Goal: Communication & Community: Answer question/provide support

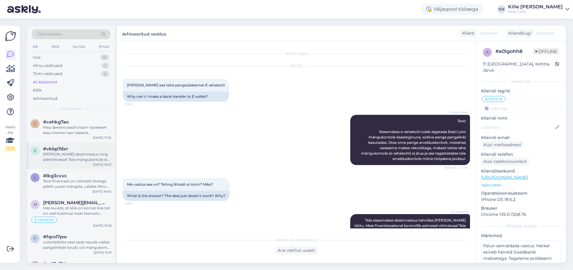
scroll to position [663, 0]
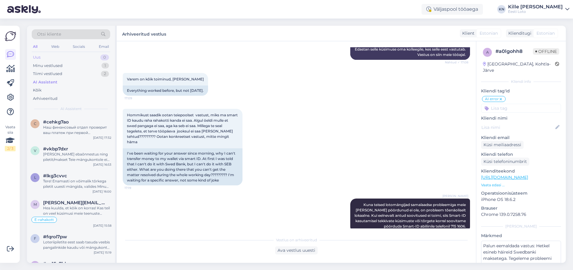
click at [59, 57] on div "Uus 0" at bounding box center [71, 57] width 78 height 8
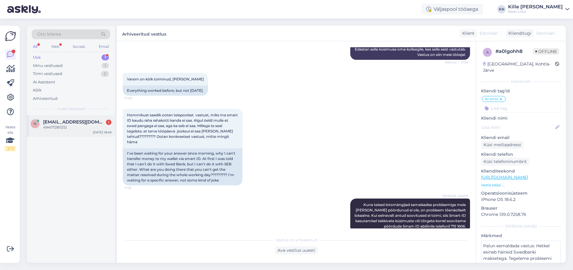
click at [68, 123] on span "[EMAIL_ADDRESS][DOMAIN_NAME]" at bounding box center [74, 121] width 62 height 5
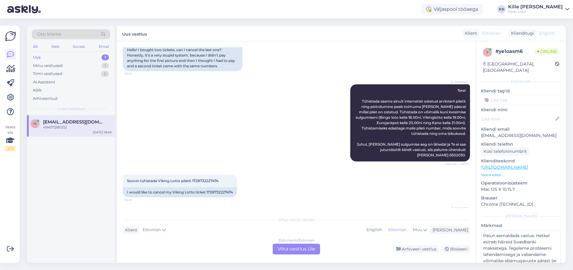
scroll to position [0, 0]
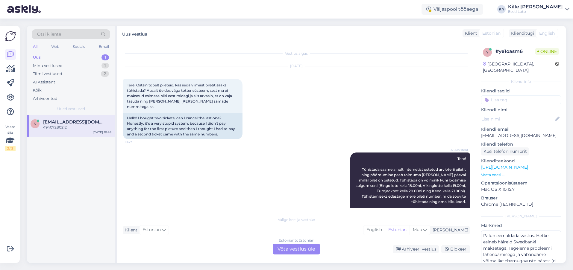
click at [273, 107] on div "[DATE] Tere! Ostsin topelt pileteid, kas seda viimast piletit saaks tühistada? …" at bounding box center [296, 103] width 347 height 86
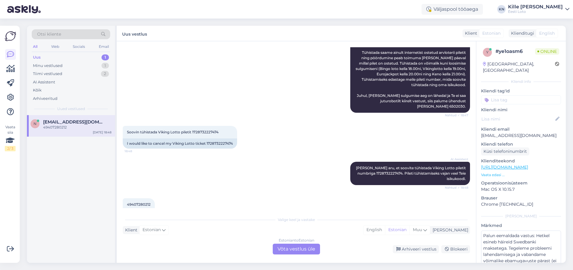
scroll to position [131, 0]
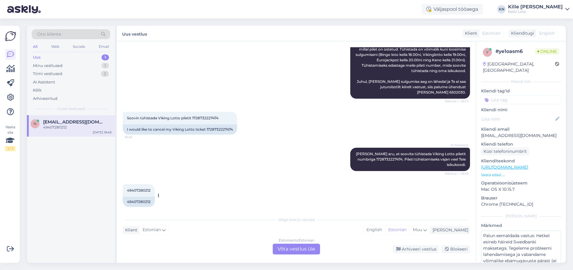
click at [141, 197] on div "49407280212" at bounding box center [139, 202] width 32 height 10
copy div "49407280212"
click at [216, 125] on div "I would like to cancel my Viking Lotto ticket 1728732227474" at bounding box center [180, 130] width 114 height 10
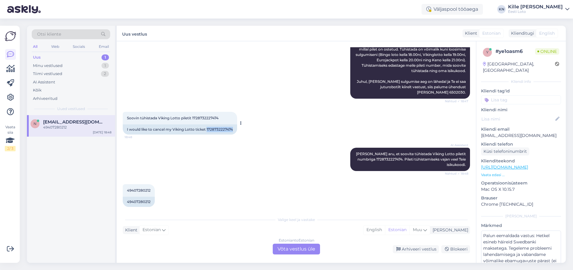
copy div "1728732227474"
click at [309, 253] on div "Estonian to Estonian Võta vestlus üle" at bounding box center [296, 249] width 47 height 11
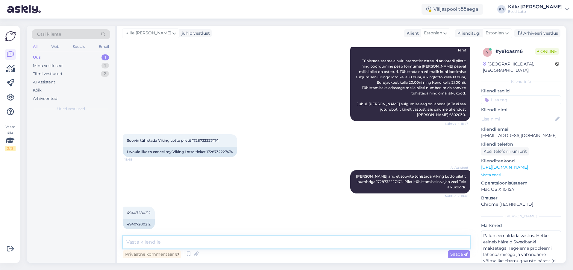
click at [301, 244] on textarea at bounding box center [296, 242] width 347 height 13
type textarea "T"
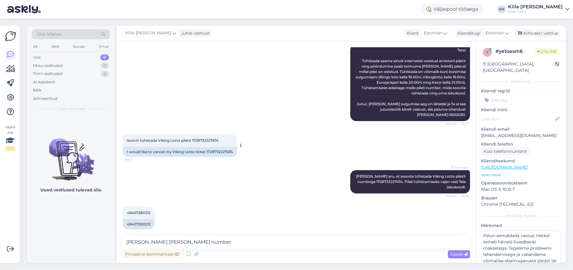
click at [206, 138] on span "Soovin tühistada Viking Lotto piletit 1728732227474" at bounding box center [173, 140] width 92 height 4
copy span "1728732227474"
click at [233, 242] on textarea "[PERSON_NAME] [PERSON_NAME] number" at bounding box center [296, 242] width 347 height 13
click at [195, 241] on textarea "[PERSON_NAME] [PERSON_NAME] number on tühistatud." at bounding box center [296, 242] width 347 height 13
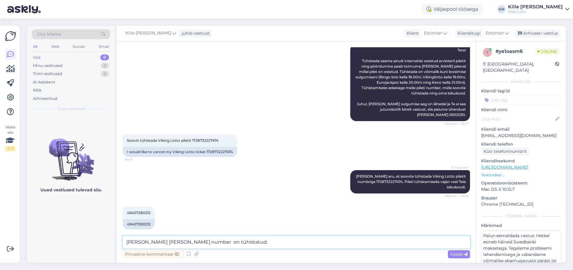
paste textarea "1728732227474"
click at [282, 240] on textarea "[PERSON_NAME] [PERSON_NAME] number 1728732227474 on tühistatud." at bounding box center [296, 242] width 347 height 13
click at [188, 246] on textarea "[PERSON_NAME] [PERSON_NAME] number 1728732227474 on tühistatud. Raha tagastati …" at bounding box center [296, 242] width 347 height 13
type textarea "[PERSON_NAME] [PERSON_NAME] number 1728732227474 on tühistatud. Raha tagastati …"
click at [452, 253] on span "Saada" at bounding box center [458, 254] width 17 height 5
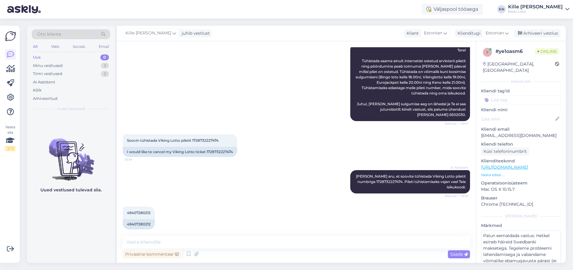
scroll to position [140, 0]
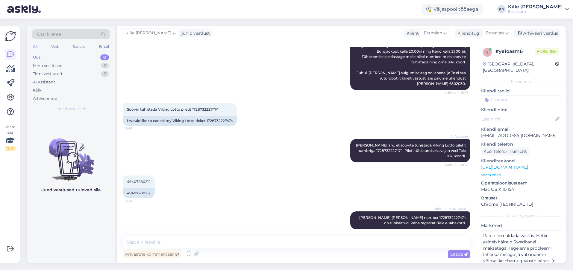
click at [506, 98] on input at bounding box center [521, 99] width 80 height 9
type input "tü"
click at [510, 115] on span "Tühistamine" at bounding box center [521, 117] width 22 height 4
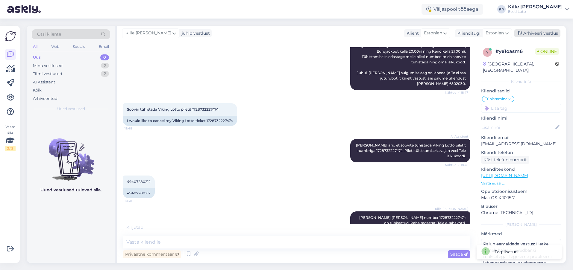
click at [534, 36] on div "Arhiveeri vestlus" at bounding box center [537, 33] width 46 height 8
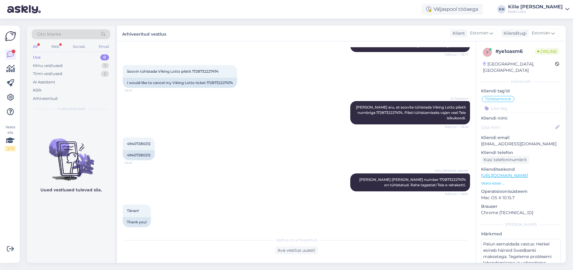
scroll to position [209, 0]
